Goal: Task Accomplishment & Management: Use online tool/utility

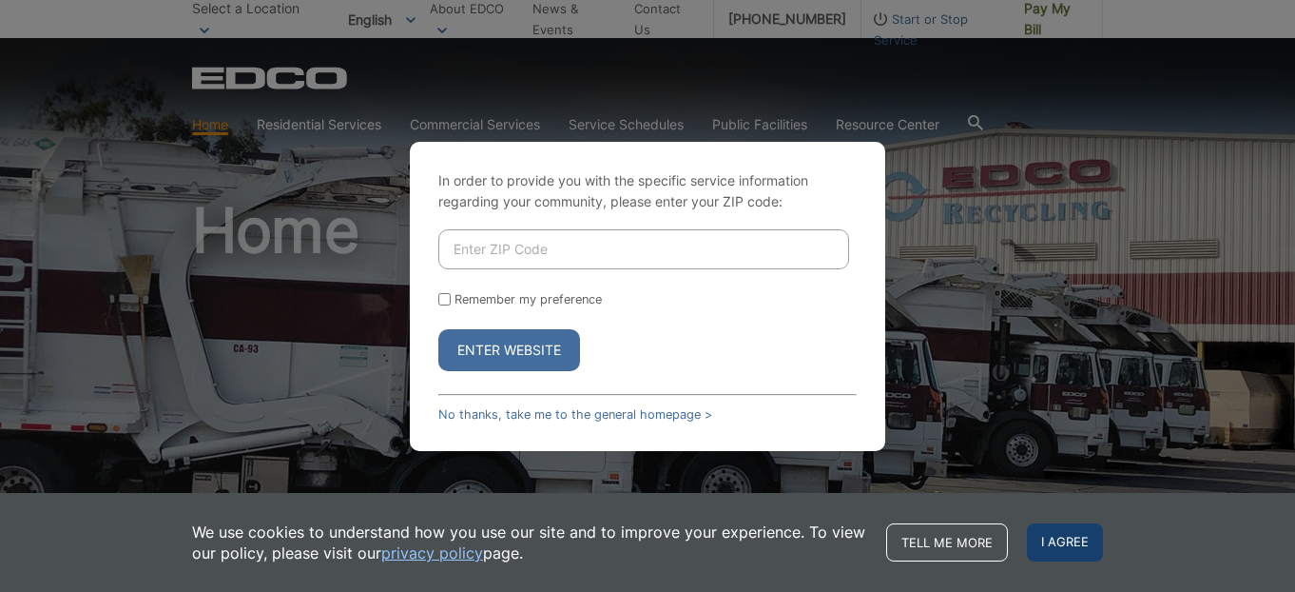
click at [1081, 544] on span "I agree" at bounding box center [1065, 542] width 76 height 38
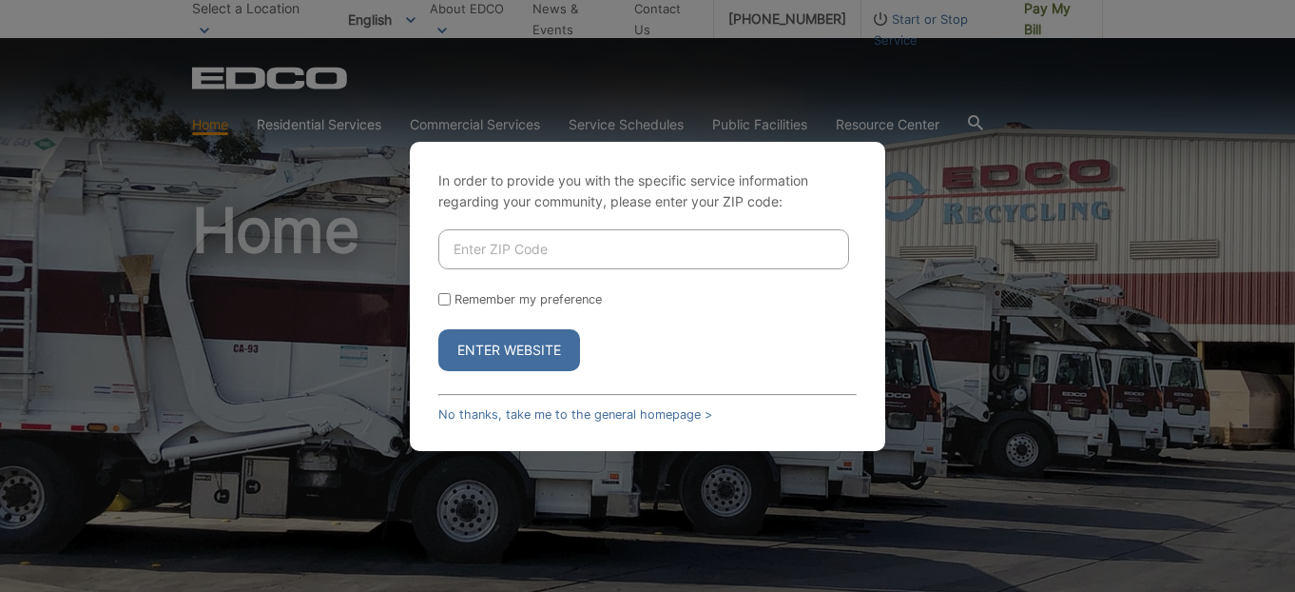
click at [616, 241] on input "Enter ZIP Code" at bounding box center [643, 249] width 411 height 40
type input "92083"
click at [442, 300] on input "Remember my preference" at bounding box center [444, 299] width 12 height 12
checkbox input "true"
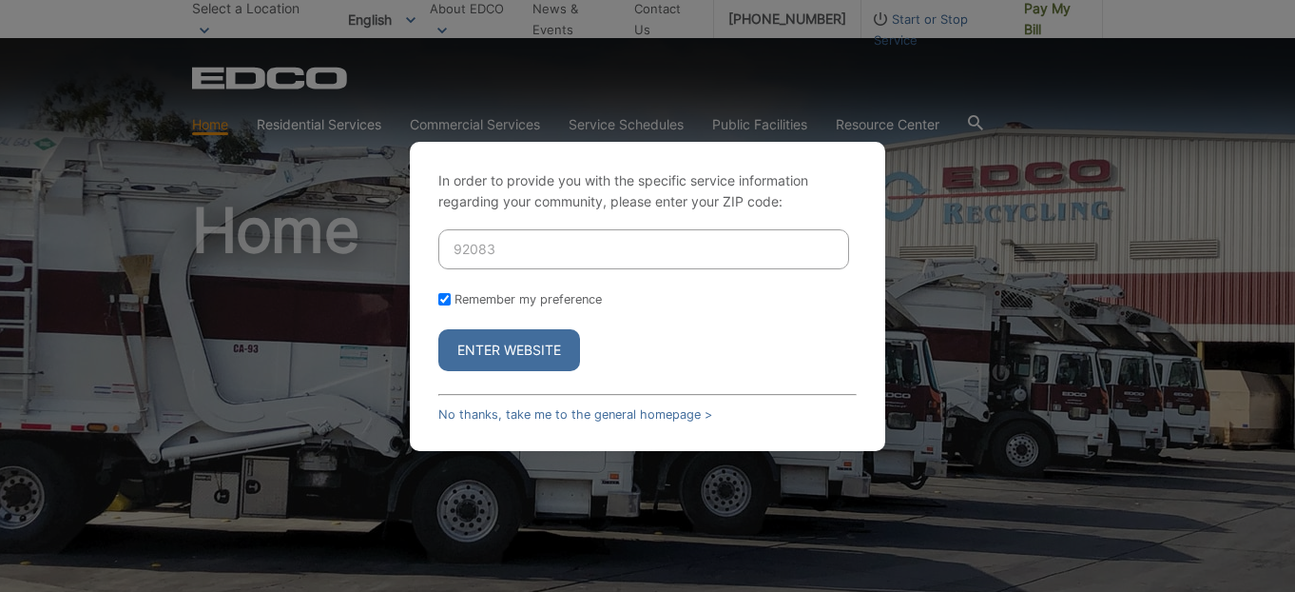
click at [525, 358] on button "Enter Website" at bounding box center [509, 350] width 142 height 42
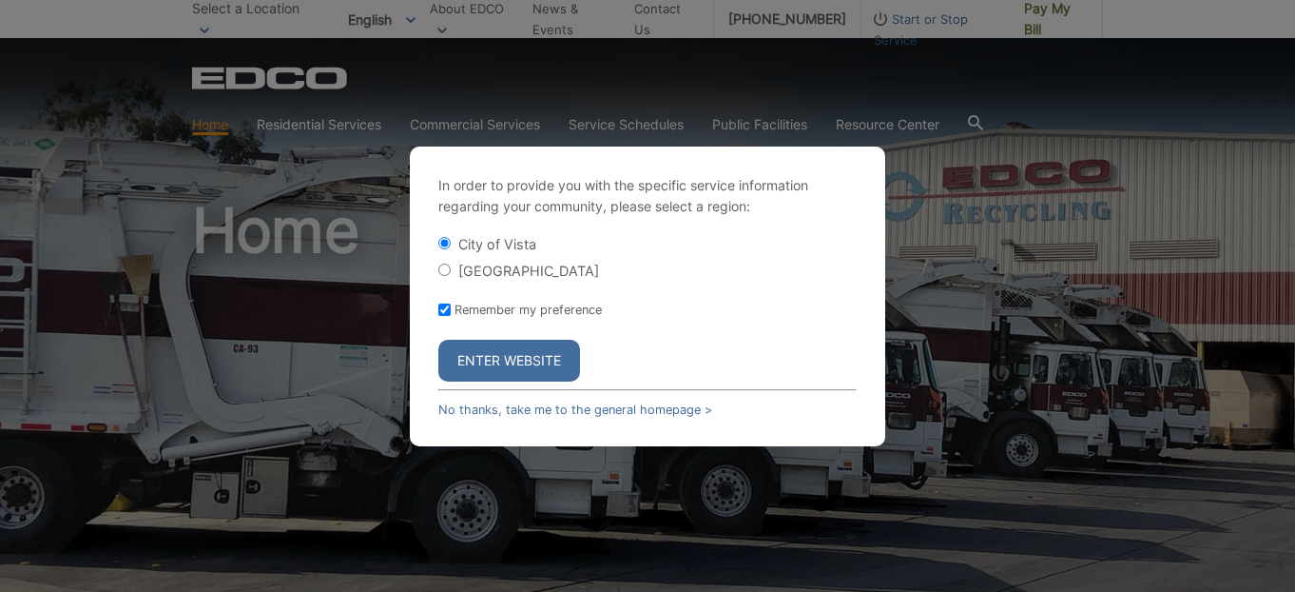
click at [528, 369] on button "Enter Website" at bounding box center [509, 361] width 142 height 42
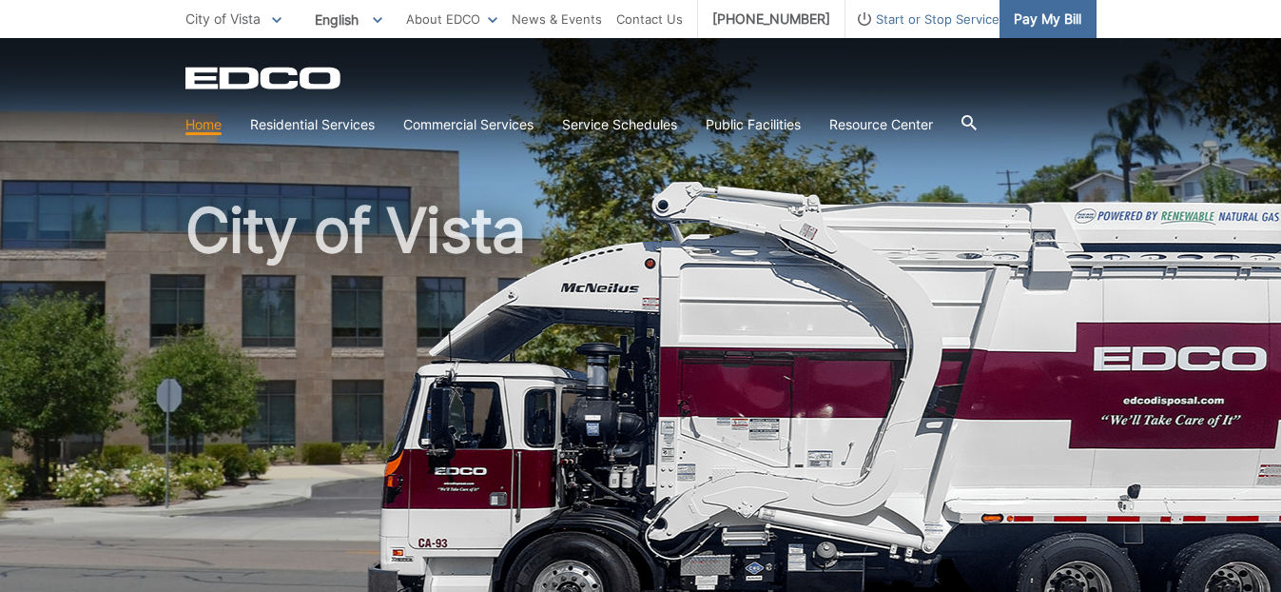
click at [1062, 18] on span "Pay My Bill" at bounding box center [1048, 19] width 68 height 21
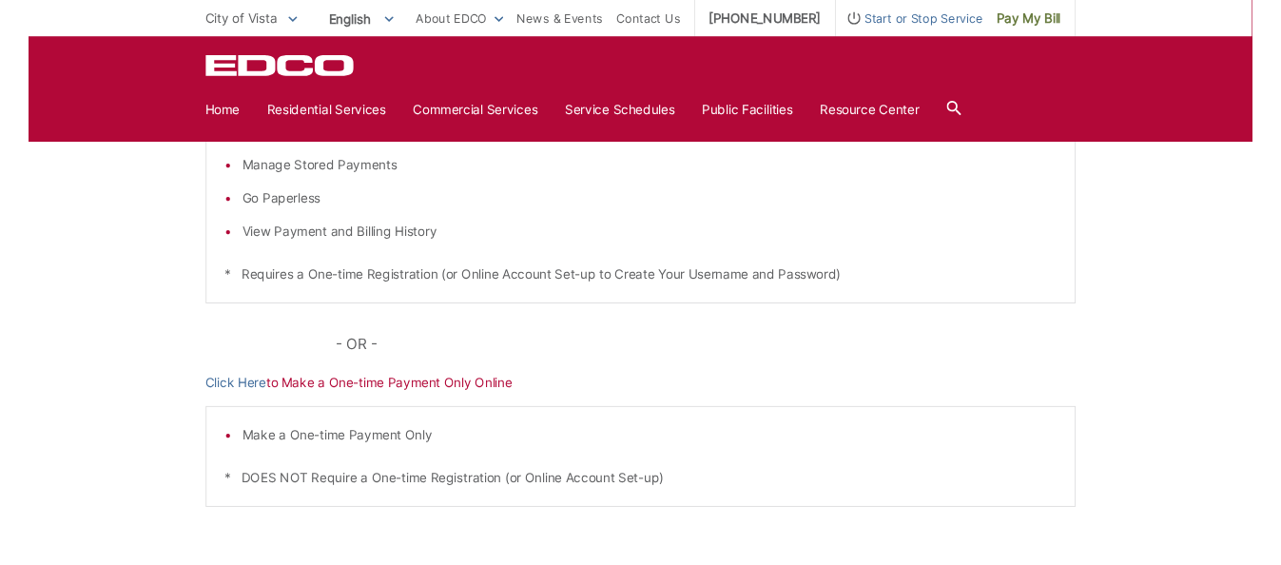
scroll to position [284, 0]
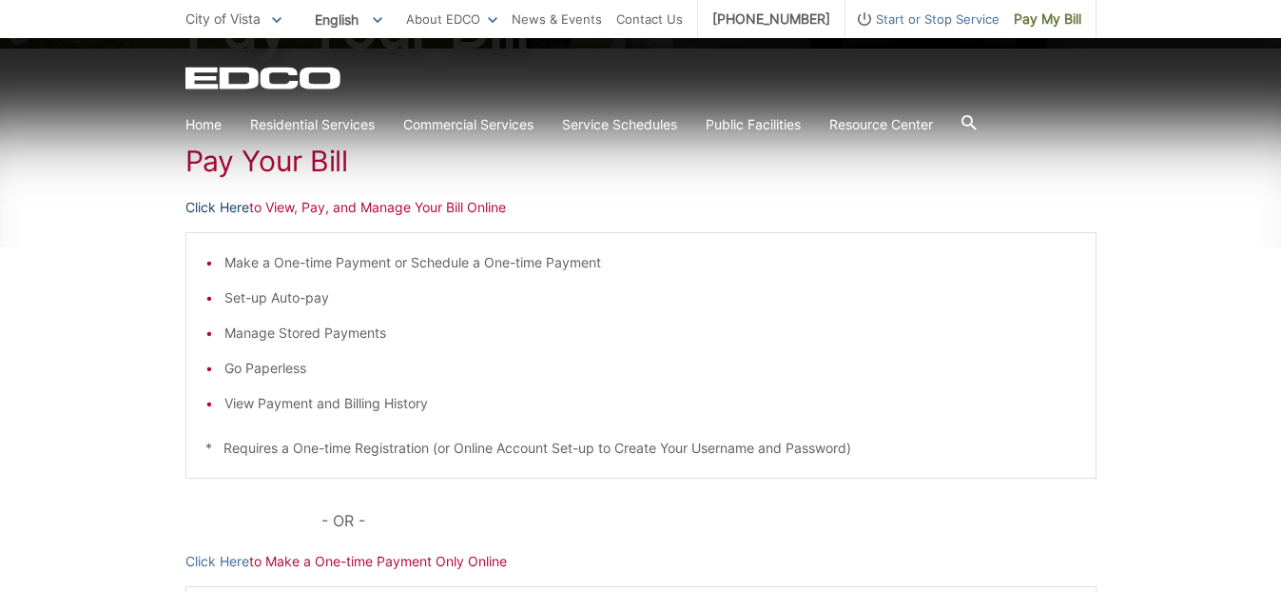
click at [220, 204] on link "Click Here" at bounding box center [217, 207] width 64 height 21
